Goal: Task Accomplishment & Management: Manage account settings

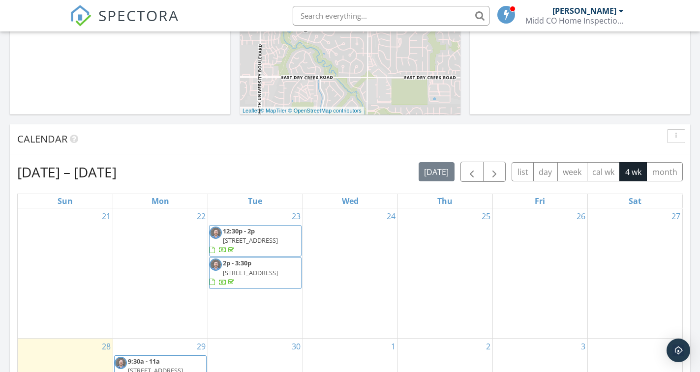
scroll to position [541, 0]
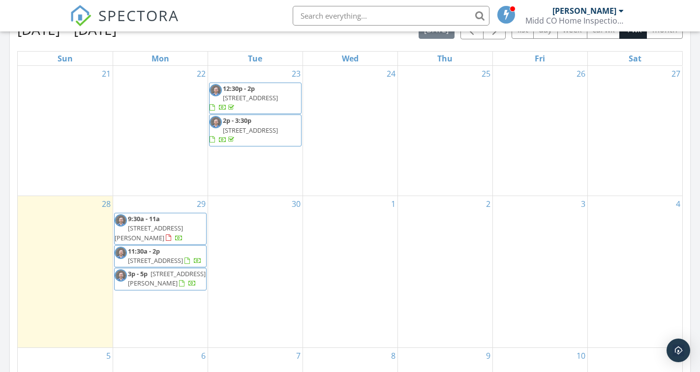
click at [238, 93] on span "12:30p - 2p [STREET_ADDRESS]" at bounding box center [256, 98] width 92 height 29
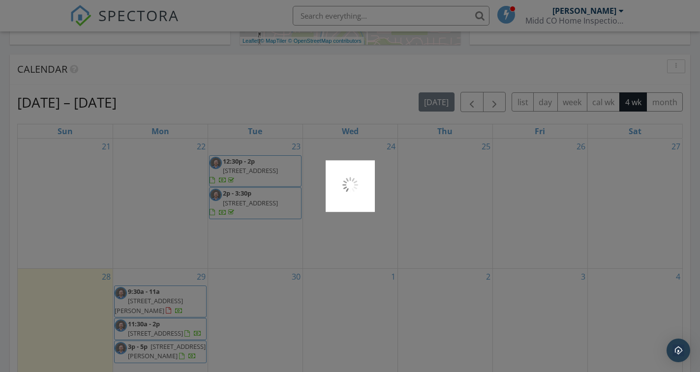
scroll to position [394, 0]
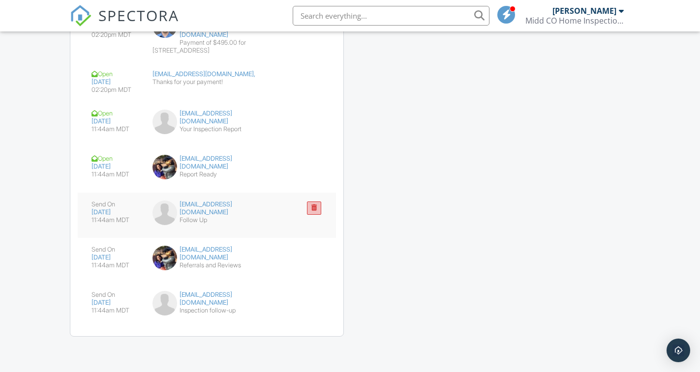
click at [317, 202] on button "submit" at bounding box center [314, 208] width 14 height 13
